Goal: Information Seeking & Learning: Learn about a topic

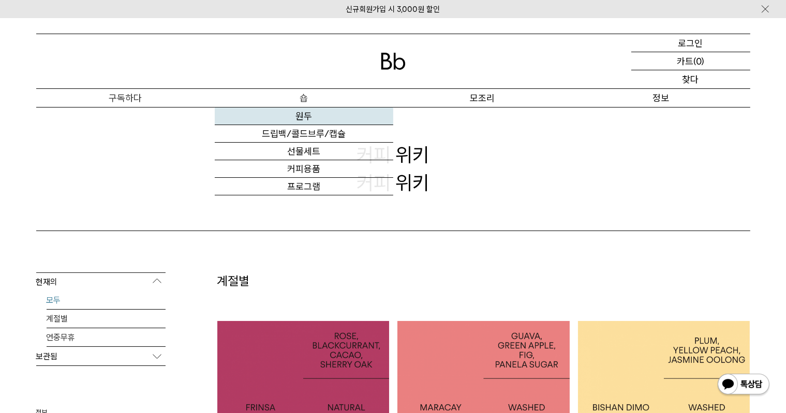
click at [313, 112] on link "원두" at bounding box center [304, 117] width 179 height 18
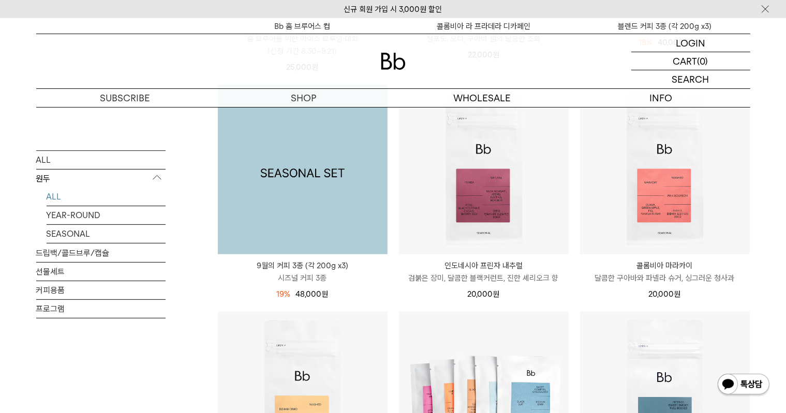
scroll to position [517, 0]
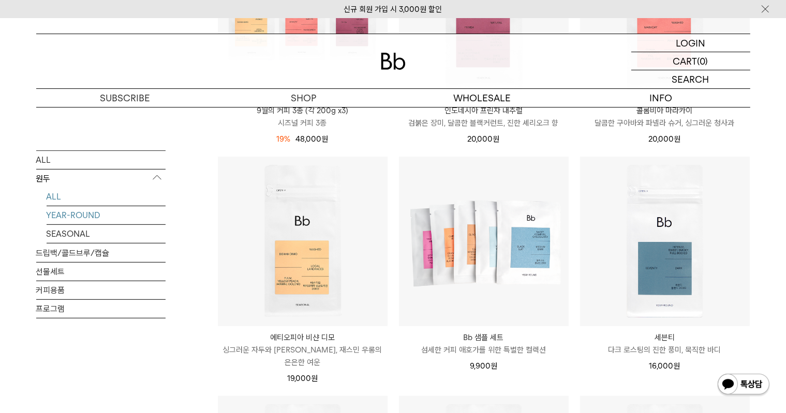
click at [83, 215] on link "YEAR-ROUND" at bounding box center [106, 215] width 119 height 18
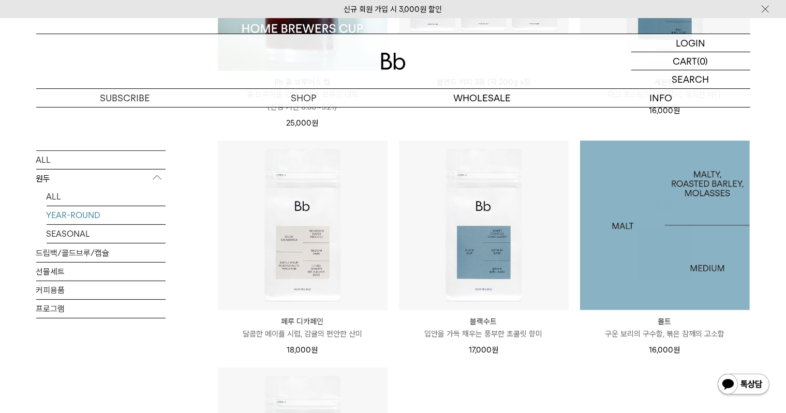
scroll to position [414, 0]
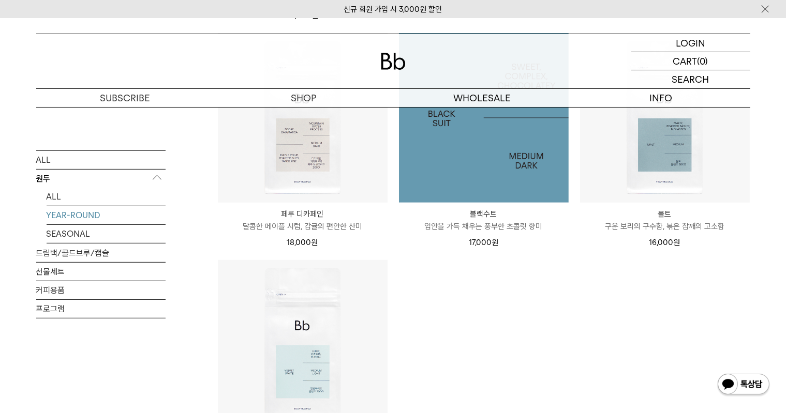
click at [468, 179] on img at bounding box center [484, 118] width 170 height 170
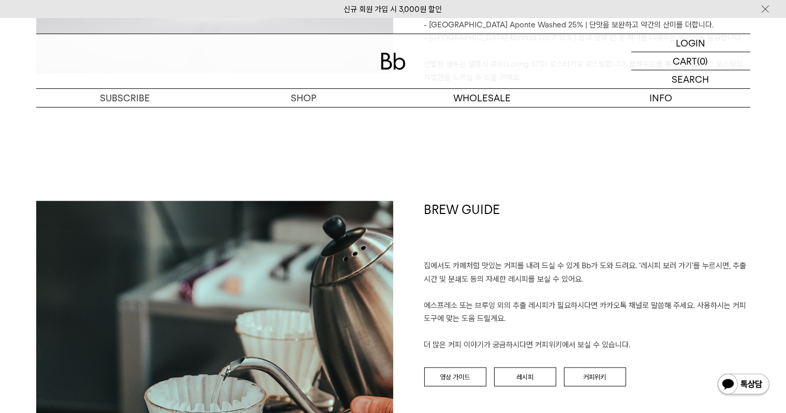
scroll to position [1138, 0]
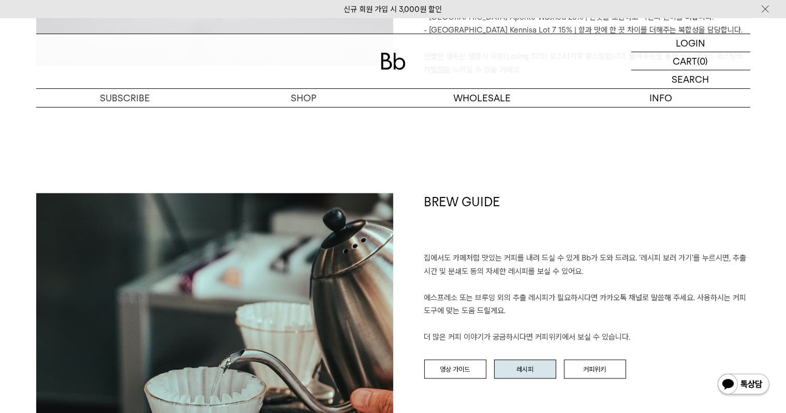
click at [548, 360] on link "레시피" at bounding box center [525, 370] width 62 height 20
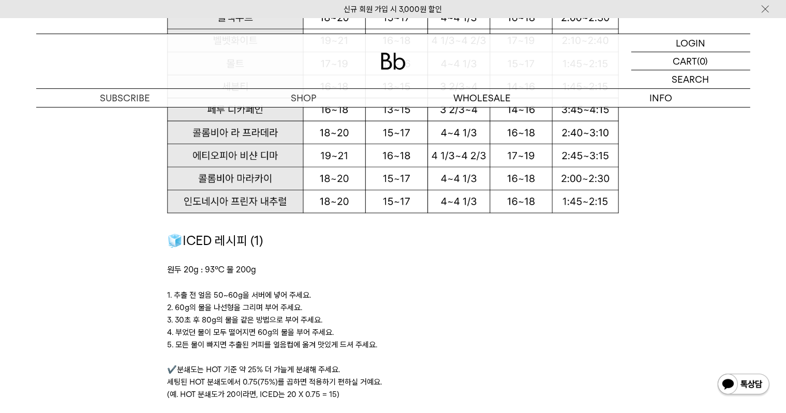
scroll to position [1397, 0]
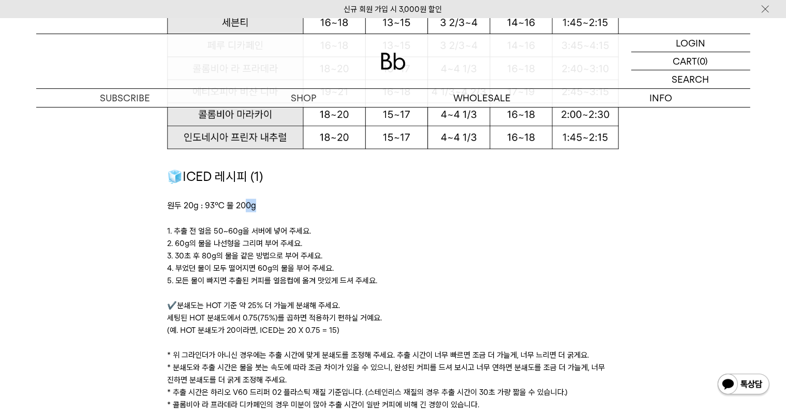
drag, startPoint x: 246, startPoint y: 203, endPoint x: 255, endPoint y: 204, distance: 9.4
click at [255, 204] on p "원두 20g : 93℃ 물 200g ﻿" at bounding box center [393, 205] width 452 height 13
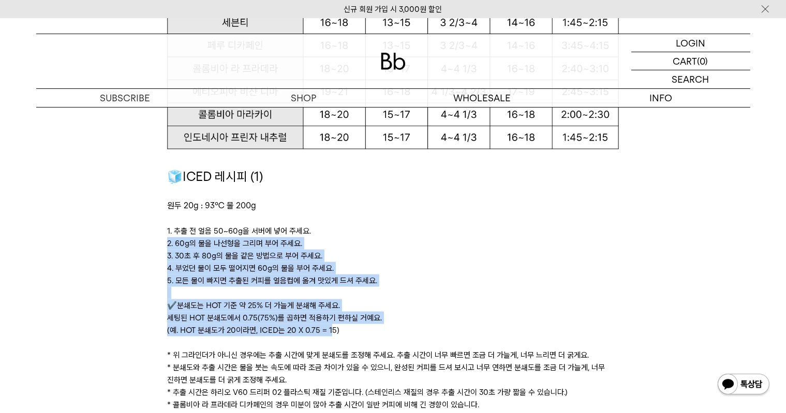
drag, startPoint x: 330, startPoint y: 226, endPoint x: 328, endPoint y: 324, distance: 98.9
click at [328, 324] on div "🧊ICED 레시피 (1) 원두 20g : 93℃ 물 200g ﻿ 1. 추출 전 얼음 50~60g을 서버에 넣어 주세요. 2. 60g의 물을 나…" at bounding box center [393, 295] width 452 height 257
click at [329, 323] on p "✔️분쇄도는 HOT 기준 약 25% 더 가늘게 분쇄해 주세요. 세팅된 HOT 분쇄도에서 0.75(75%)를 곱하면 적용하기 편하실 거예요. (…" at bounding box center [393, 318] width 452 height 37
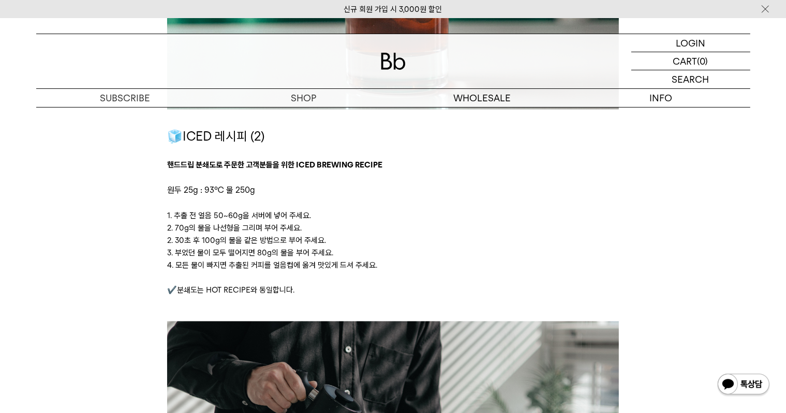
scroll to position [2018, 0]
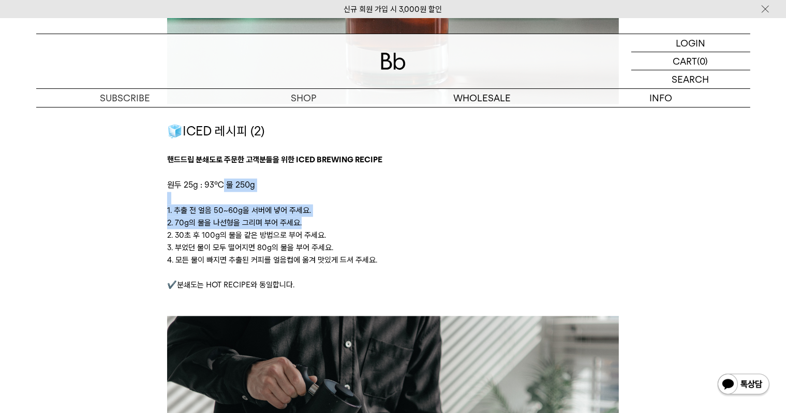
drag, startPoint x: 221, startPoint y: 181, endPoint x: 332, endPoint y: 227, distance: 120.1
click at [332, 227] on div "🧊ICED 레시피 (2) 핸드드립 분쇄도로 주문한 고객분들을 위한 ICED BREWING RECIPE 원두 25g : 93℃ 물 250g 1.…" at bounding box center [393, 219] width 452 height 195
click at [332, 227] on p "2. 70g의 물을 나선형을 그리며 부어 주세요." at bounding box center [393, 223] width 452 height 12
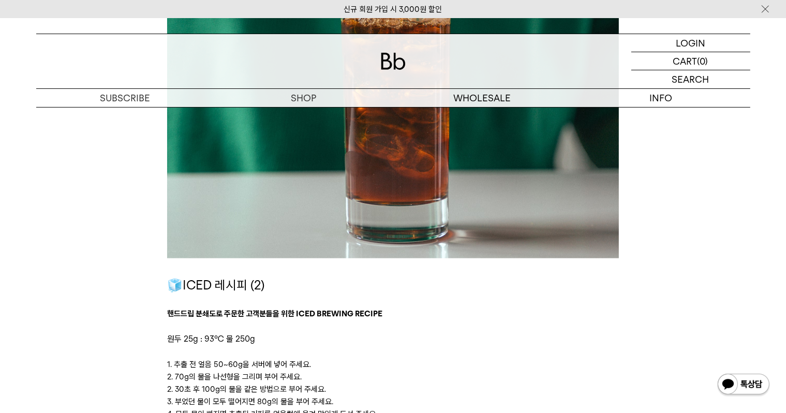
scroll to position [1765, 0]
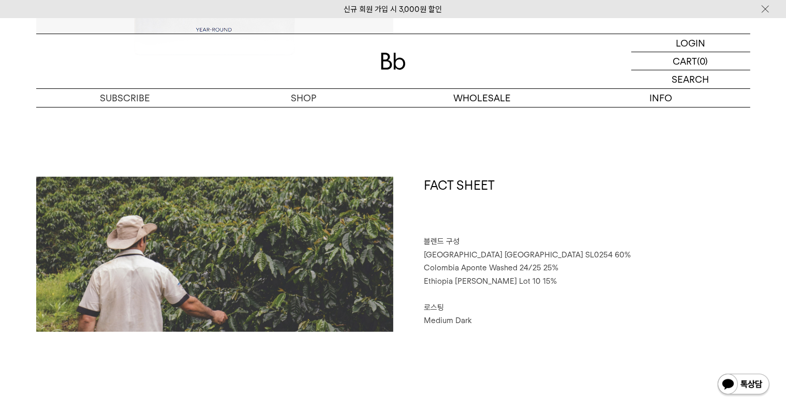
scroll to position [414, 0]
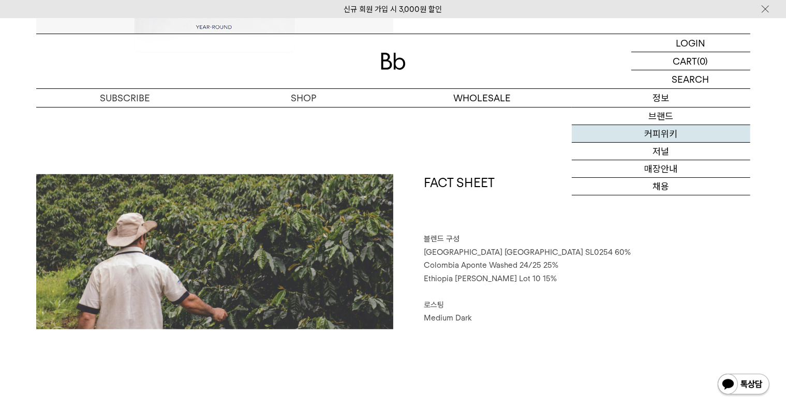
click at [664, 135] on link "커피위키" at bounding box center [661, 134] width 179 height 18
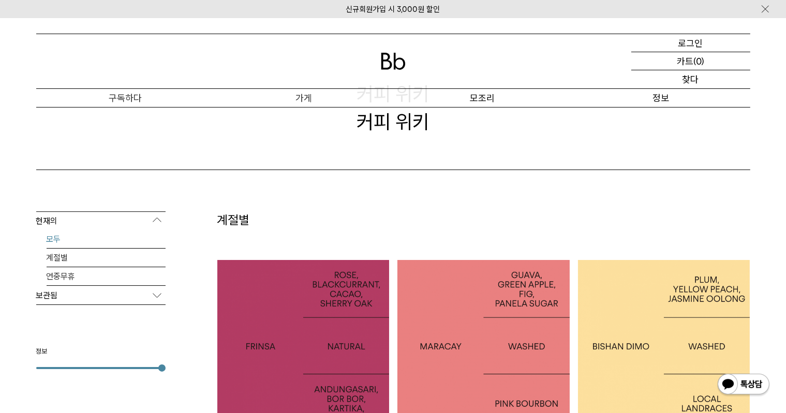
scroll to position [155, 0]
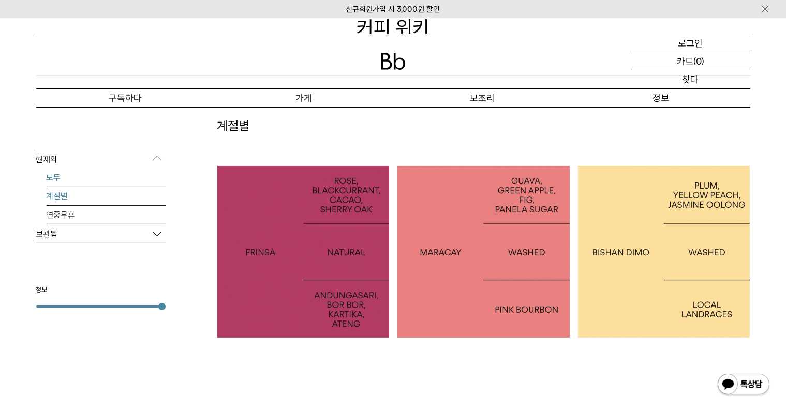
click at [96, 198] on link "계절별" at bounding box center [106, 196] width 119 height 18
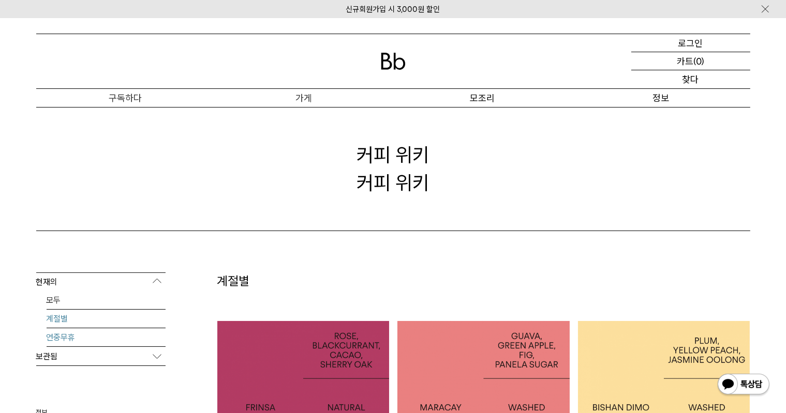
click at [89, 343] on link "연중무휴" at bounding box center [106, 338] width 119 height 18
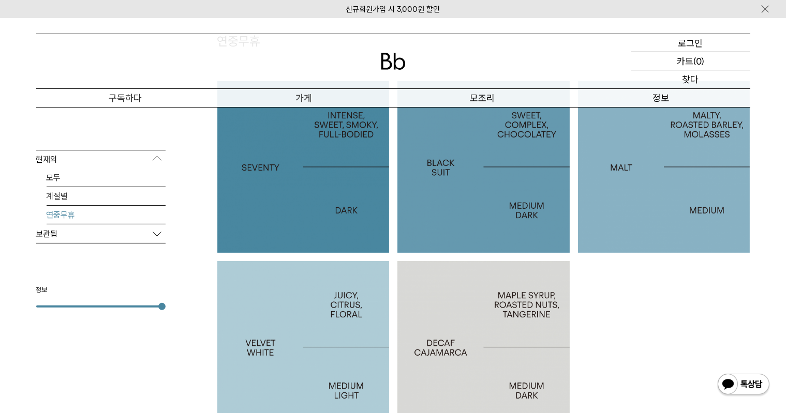
scroll to position [259, 0]
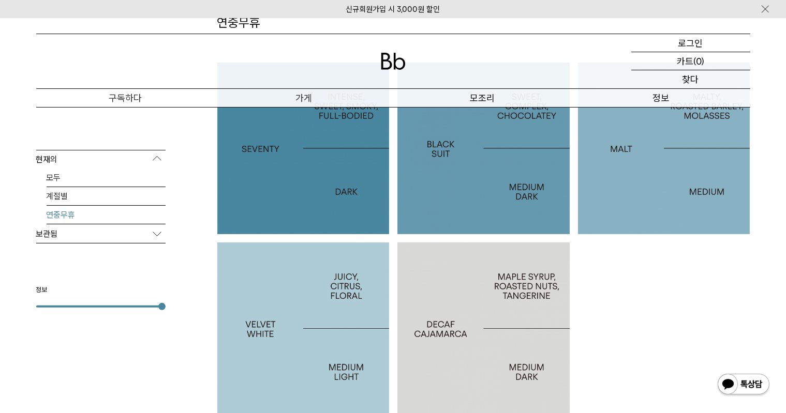
click at [503, 183] on div at bounding box center [483, 149] width 172 height 172
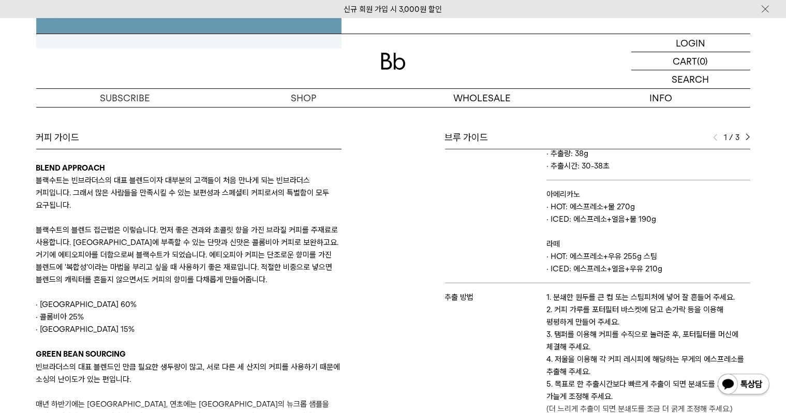
scroll to position [35, 0]
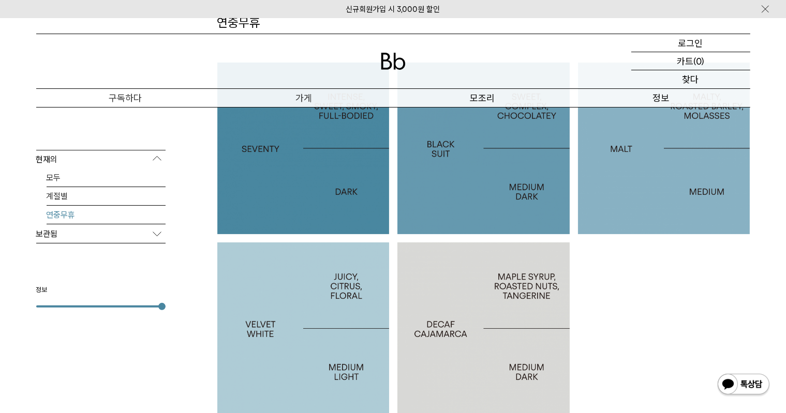
click at [327, 326] on font "벨벳 화이트" at bounding box center [302, 328] width 57 height 15
